Goal: Information Seeking & Learning: Learn about a topic

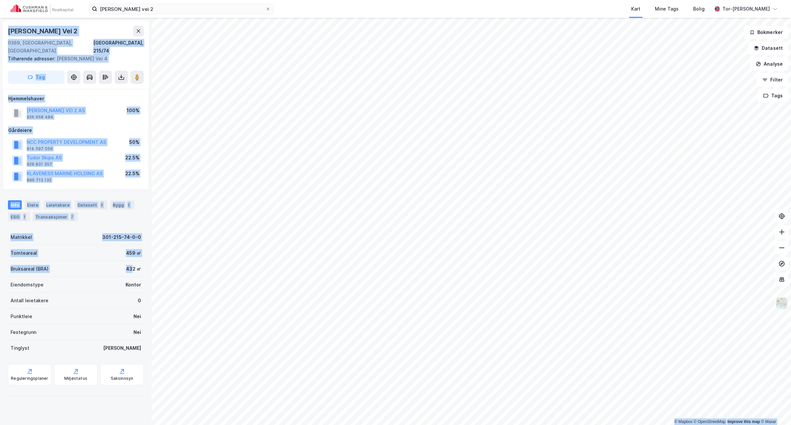
click at [780, 303] on img at bounding box center [782, 303] width 13 height 13
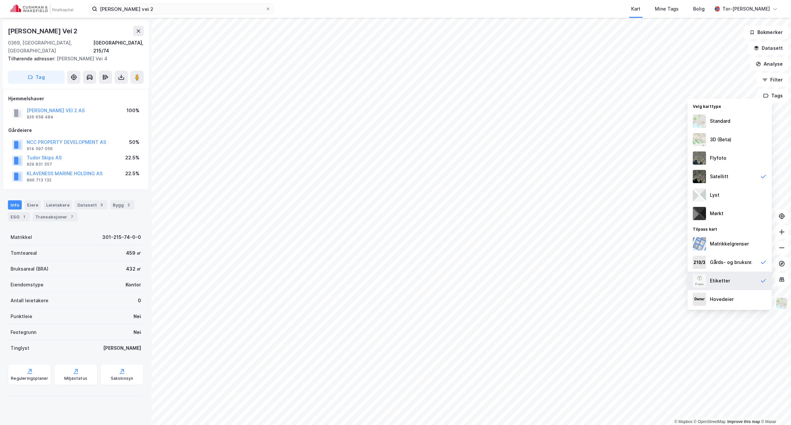
click at [727, 280] on div "Etiketter" at bounding box center [720, 281] width 20 height 8
click at [729, 275] on div "Etiketter" at bounding box center [730, 280] width 84 height 18
click at [729, 263] on div "Gårds- og bruksnr." at bounding box center [731, 262] width 43 height 8
click at [785, 302] on img at bounding box center [782, 303] width 13 height 13
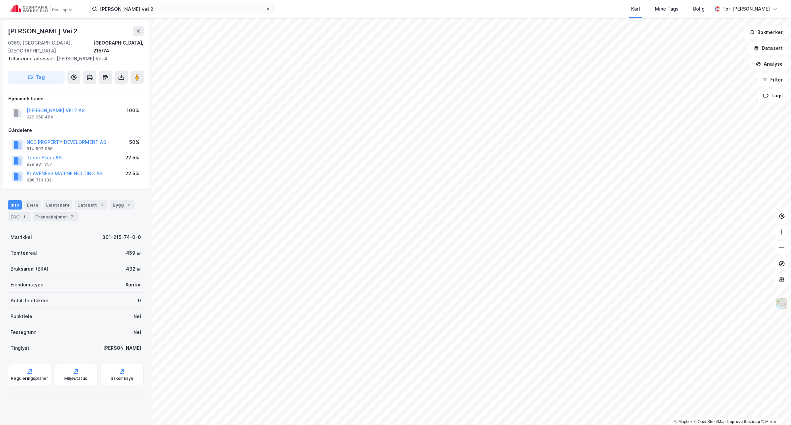
click at [785, 302] on img at bounding box center [782, 303] width 13 height 13
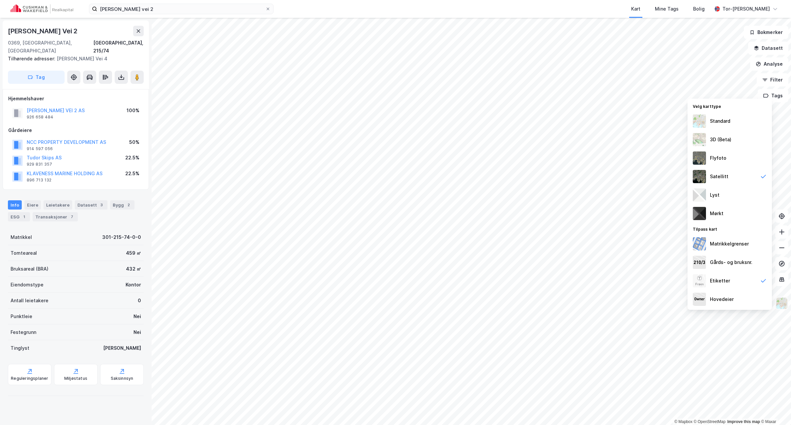
drag, startPoint x: 784, startPoint y: 305, endPoint x: 776, endPoint y: 304, distance: 7.7
click at [784, 305] on img at bounding box center [782, 303] width 13 height 13
